Goal: Information Seeking & Learning: Learn about a topic

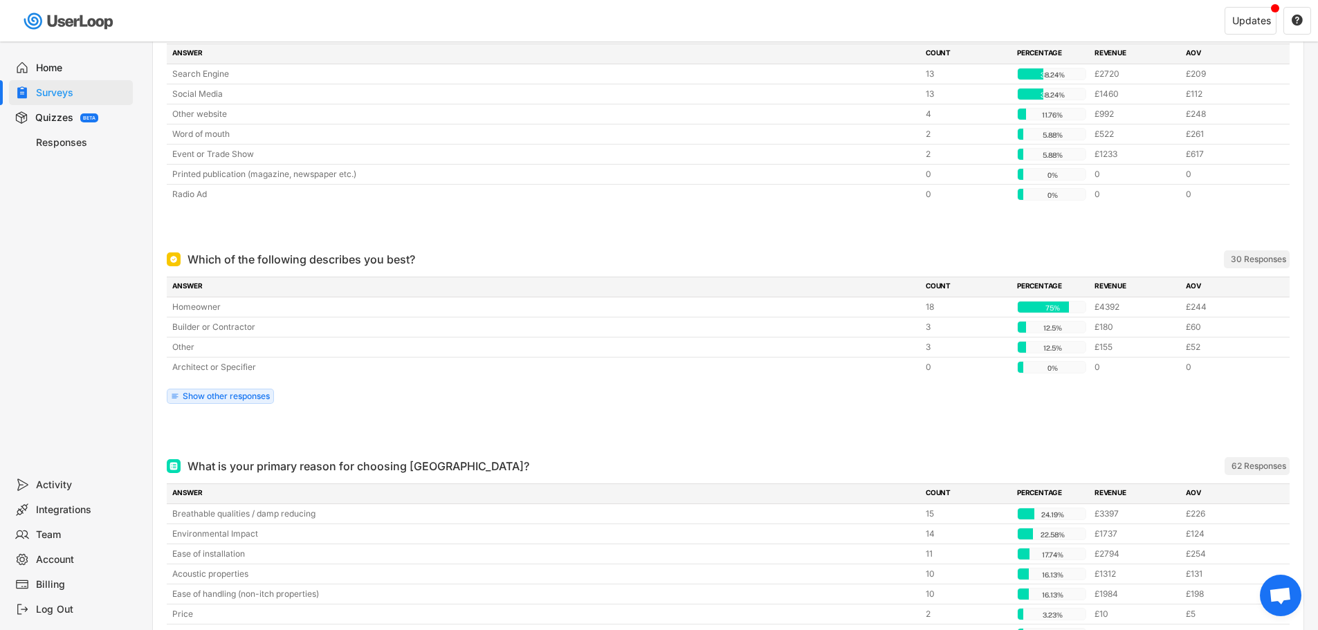
scroll to position [277, 0]
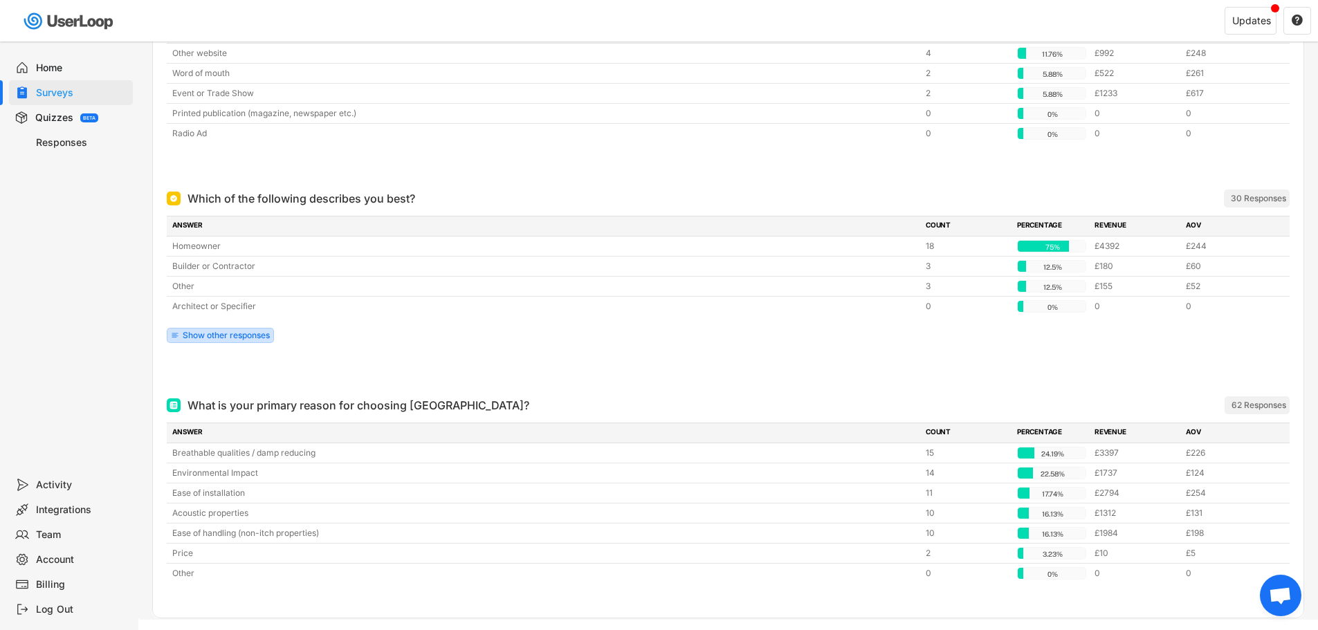
click at [245, 331] on div "Show other responses" at bounding box center [226, 335] width 87 height 8
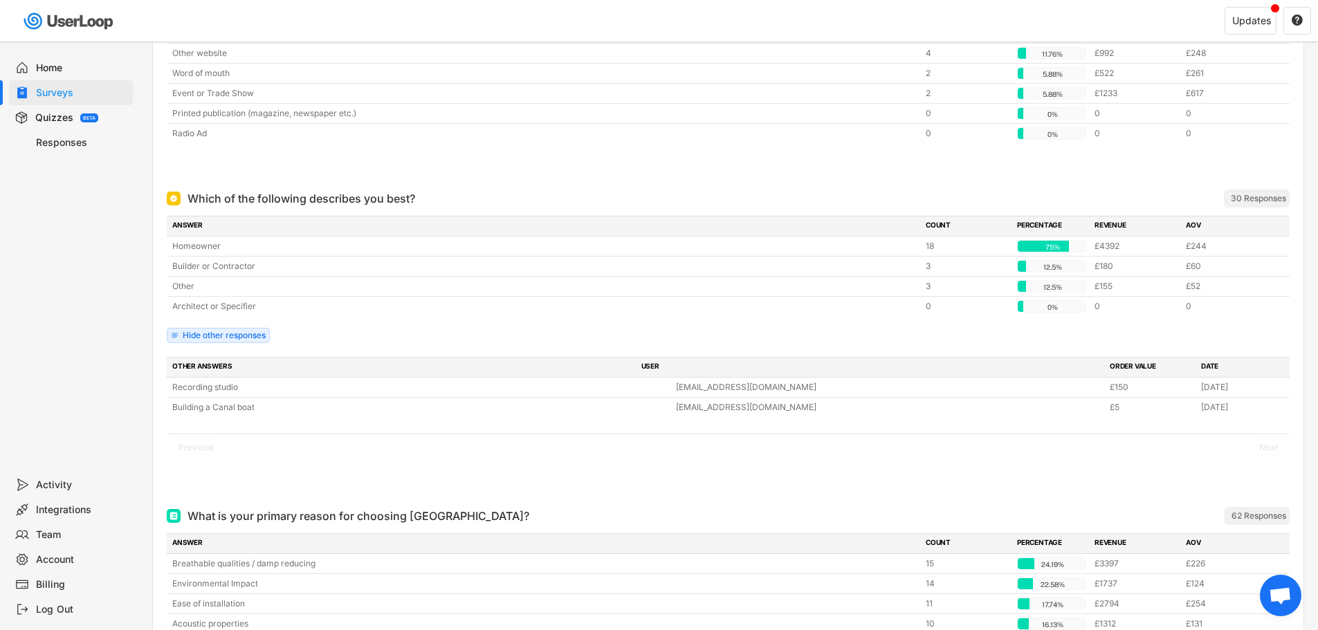
scroll to position [346, 0]
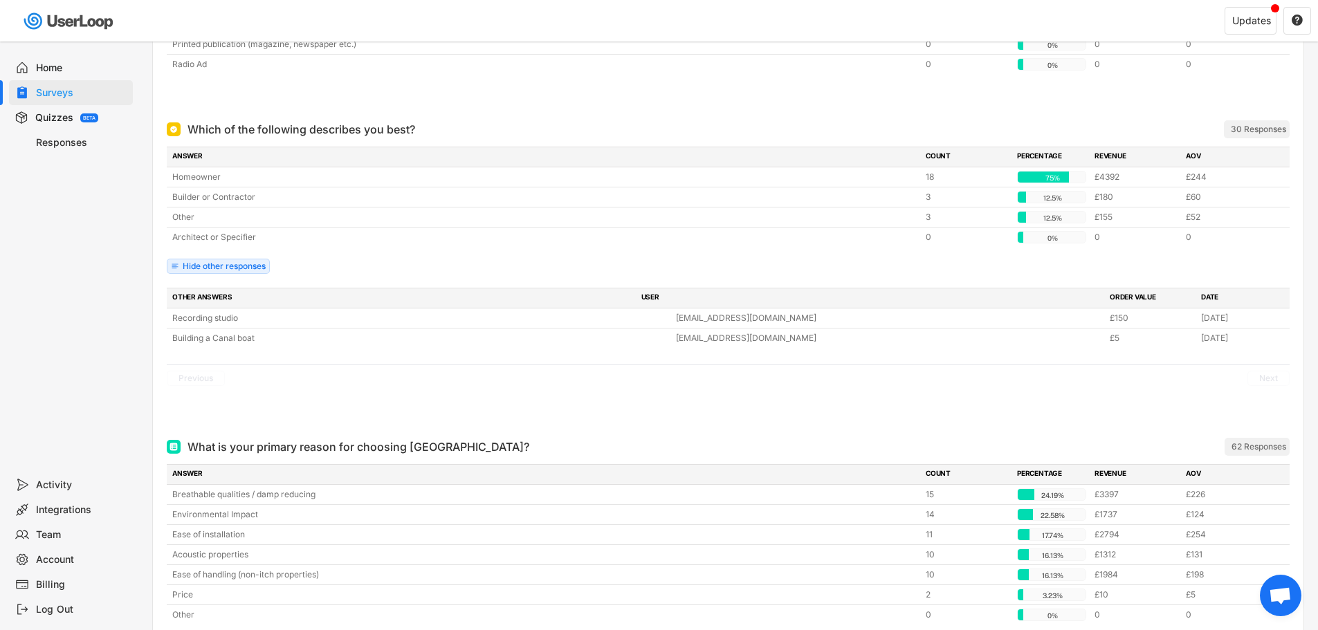
click at [564, 387] on div "Previous Next" at bounding box center [728, 377] width 1123 height 27
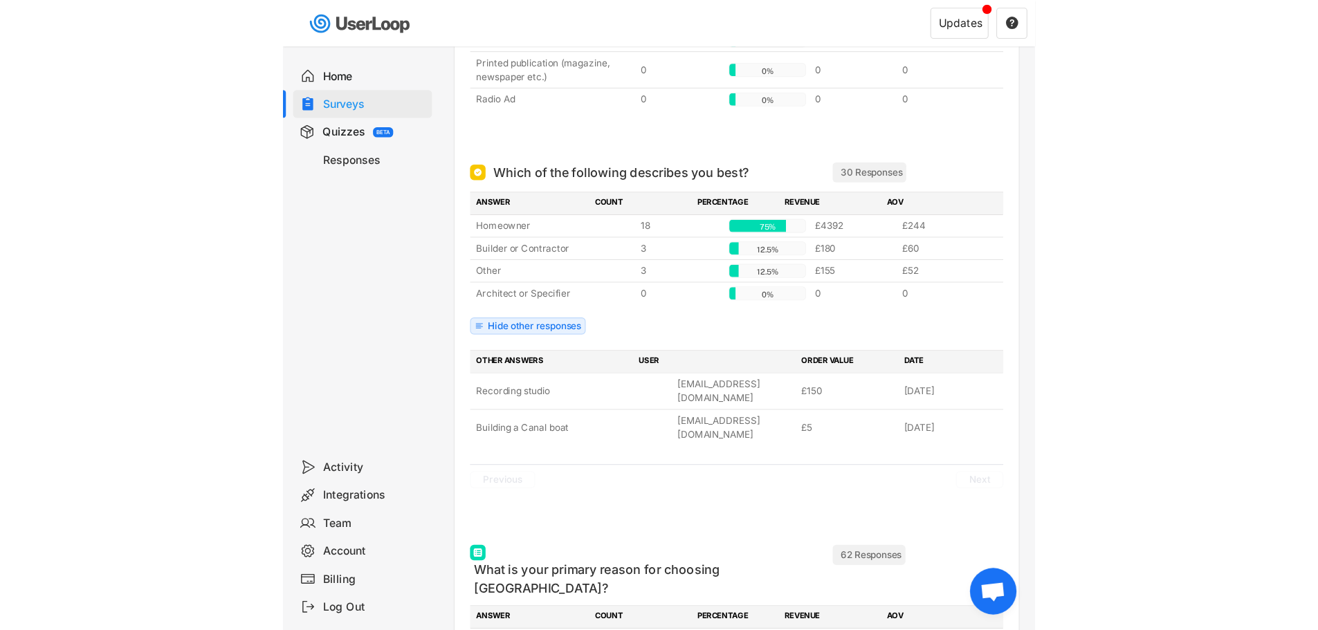
scroll to position [0, 0]
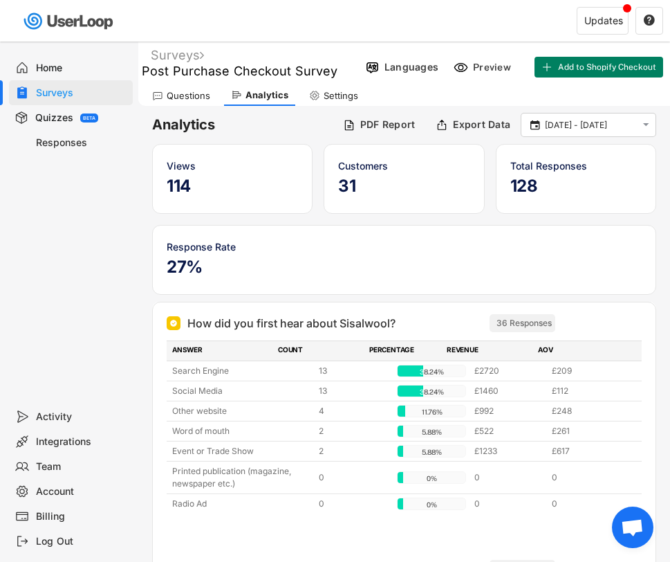
click at [387, 16] on div "Updates " at bounding box center [511, 21] width 320 height 41
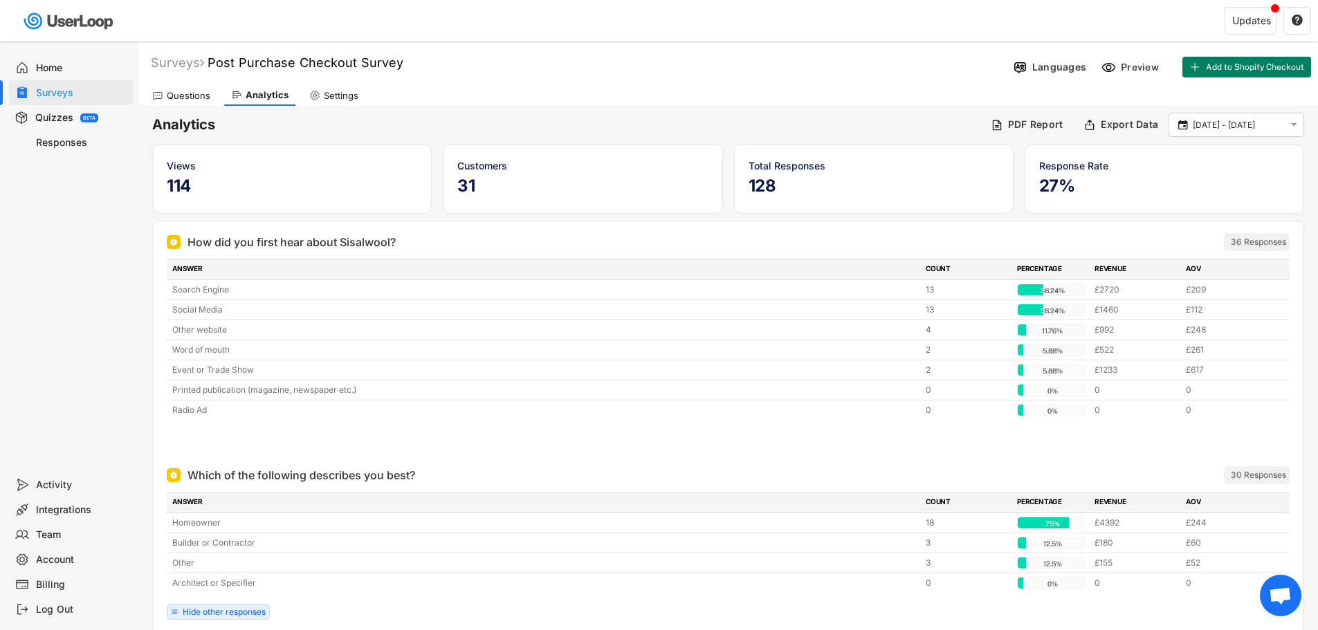
click at [617, 26] on div at bounding box center [337, 20] width 674 height 41
